Goal: Task Accomplishment & Management: Manage account settings

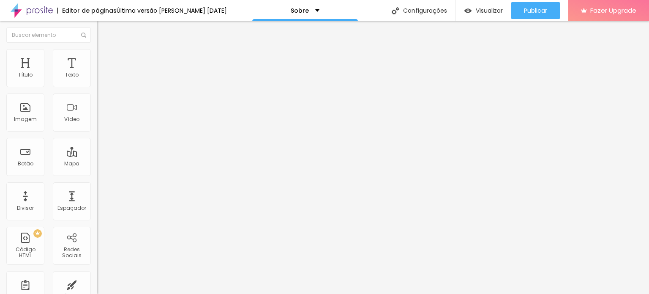
click at [97, 73] on span "Trocar imagem" at bounding box center [120, 68] width 46 height 7
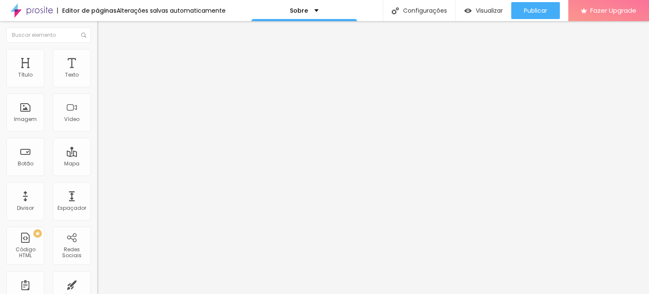
click at [97, 73] on span "Trocar imagem" at bounding box center [120, 68] width 46 height 7
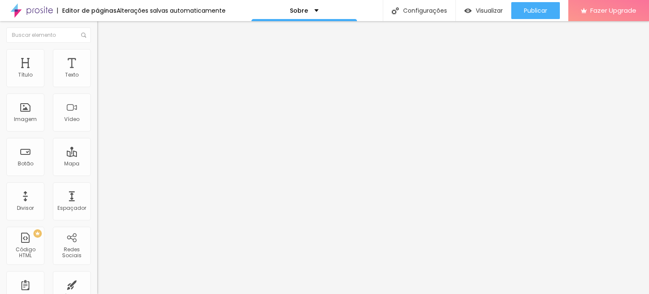
click at [97, 73] on span "Trocar imagem" at bounding box center [120, 68] width 46 height 7
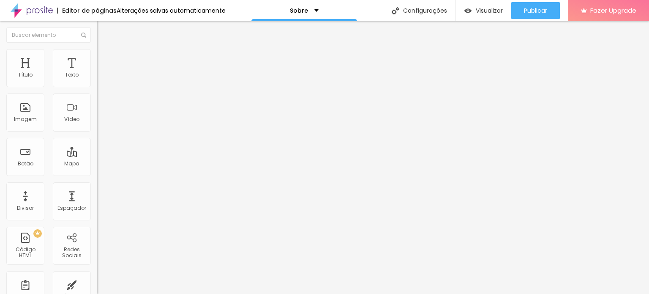
click at [97, 73] on span "Trocar imagem" at bounding box center [120, 68] width 46 height 7
